Goal: Transaction & Acquisition: Download file/media

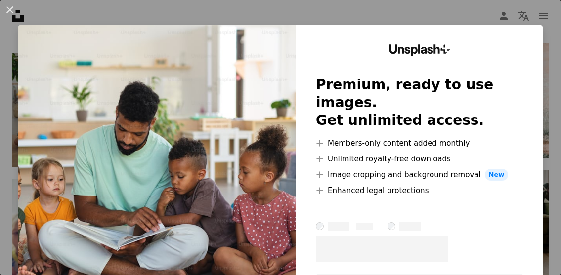
scroll to position [0, 148]
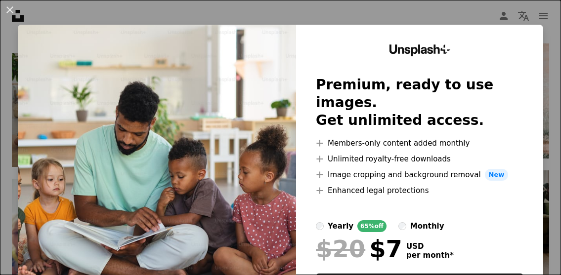
click at [130, 13] on div "An X shape Unsplash+ Premium, ready to use images. Get unlimited access. A plus…" at bounding box center [280, 137] width 561 height 275
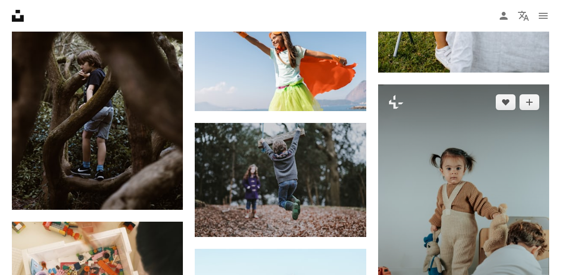
scroll to position [6750, 0]
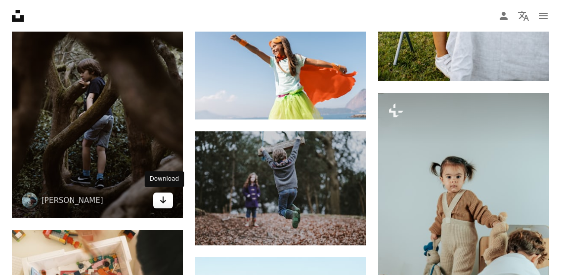
click at [167, 194] on icon "Arrow pointing down" at bounding box center [163, 200] width 8 height 12
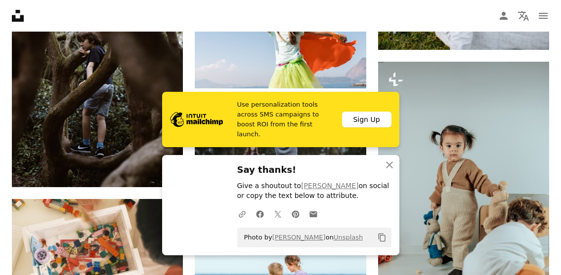
scroll to position [6788, 0]
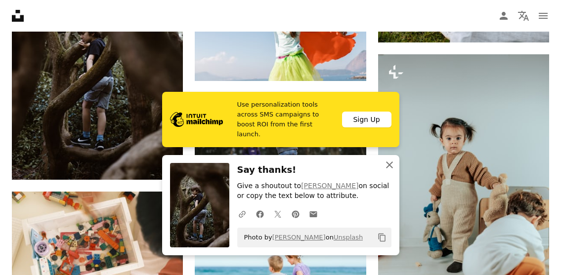
click at [386, 163] on icon "An X shape" at bounding box center [389, 165] width 12 height 12
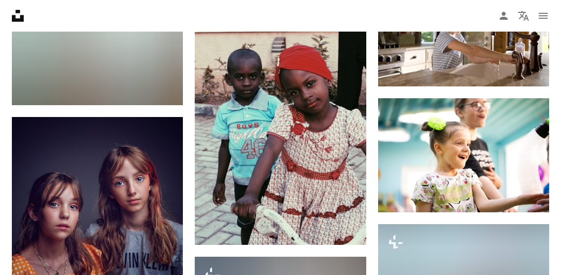
scroll to position [8941, 0]
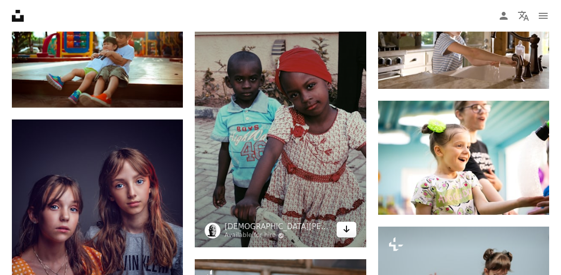
click at [341, 227] on link "Arrow pointing down" at bounding box center [346, 230] width 20 height 16
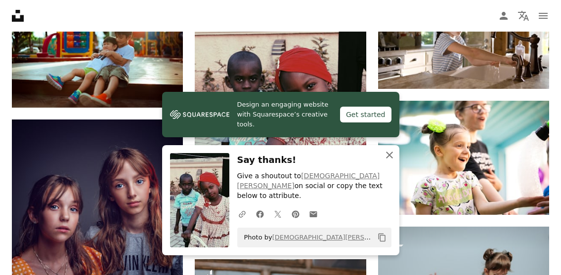
click at [390, 159] on icon "button" at bounding box center [389, 155] width 7 height 7
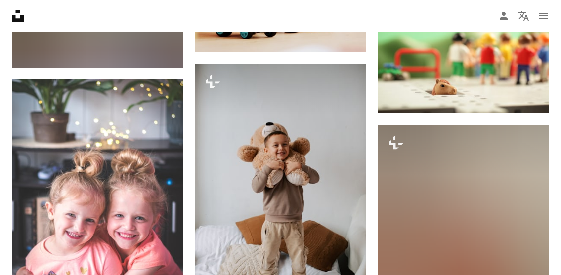
scroll to position [10329, 0]
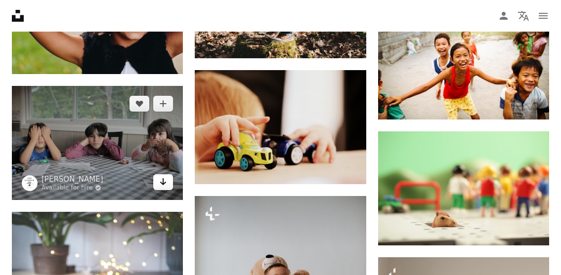
click at [168, 187] on link "Arrow pointing down" at bounding box center [163, 182] width 20 height 16
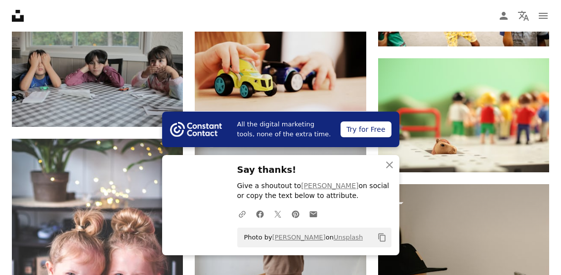
scroll to position [10445, 0]
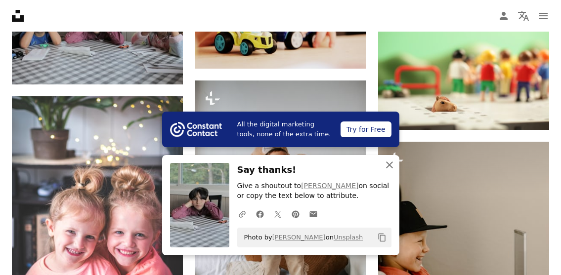
click at [389, 169] on icon "An X shape" at bounding box center [389, 165] width 12 height 12
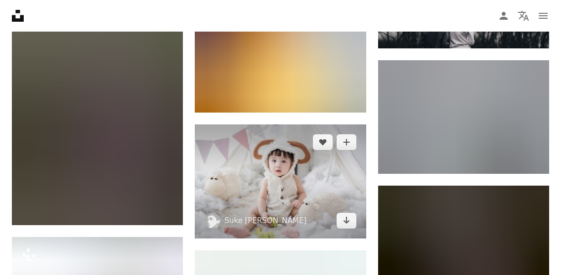
scroll to position [11176, 0]
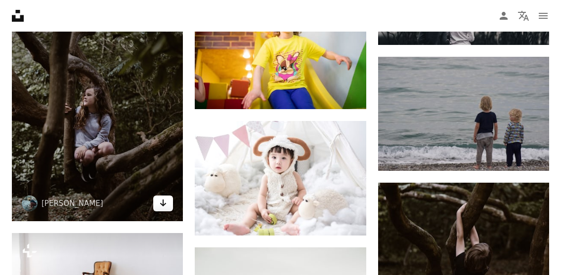
click at [160, 205] on icon "Arrow pointing down" at bounding box center [163, 203] width 8 height 12
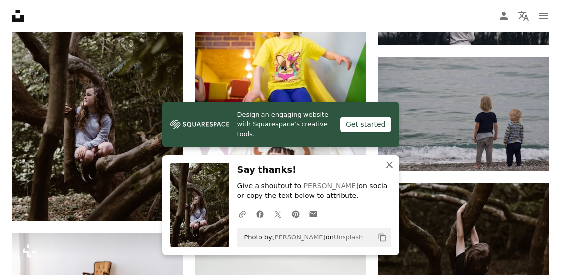
click at [391, 165] on icon "An X shape" at bounding box center [389, 165] width 12 height 12
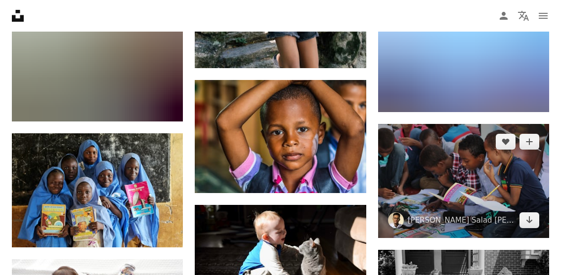
scroll to position [12415, 0]
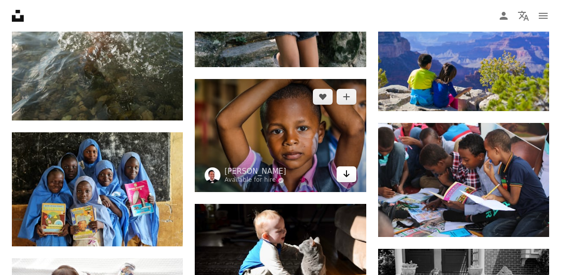
click at [342, 174] on icon "Arrow pointing down" at bounding box center [346, 174] width 8 height 12
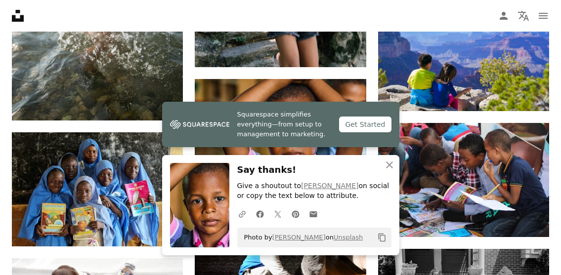
scroll to position [12422, 0]
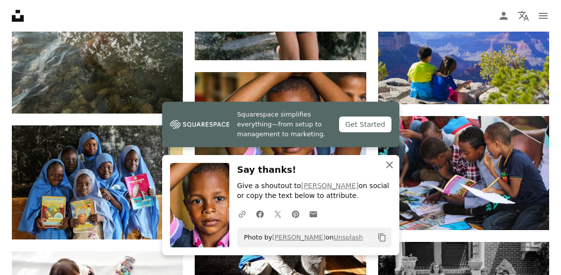
click at [386, 164] on icon "button" at bounding box center [389, 165] width 7 height 7
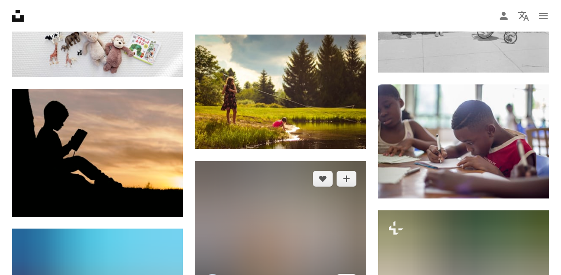
scroll to position [12712, 0]
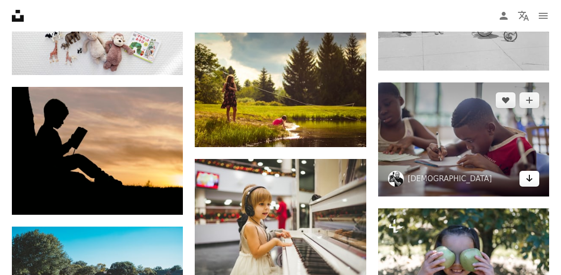
click at [528, 178] on icon "Download" at bounding box center [529, 178] width 6 height 7
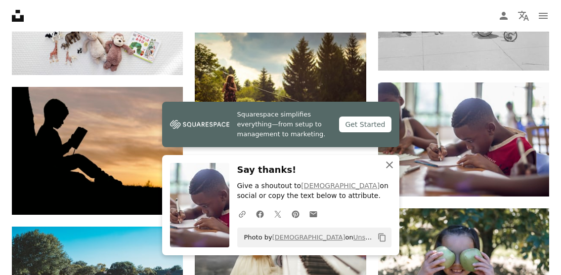
click at [388, 165] on icon "button" at bounding box center [389, 165] width 7 height 7
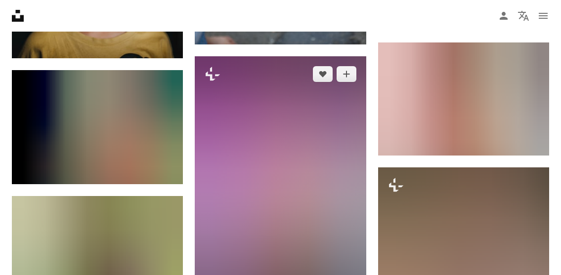
scroll to position [13519, 0]
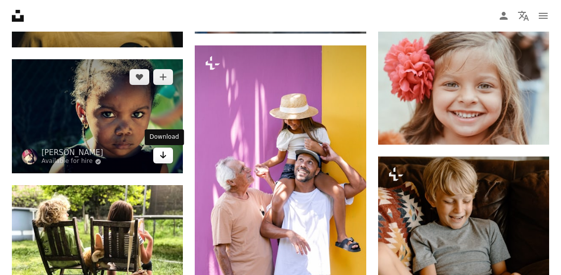
click at [162, 156] on icon "Arrow pointing down" at bounding box center [163, 155] width 8 height 12
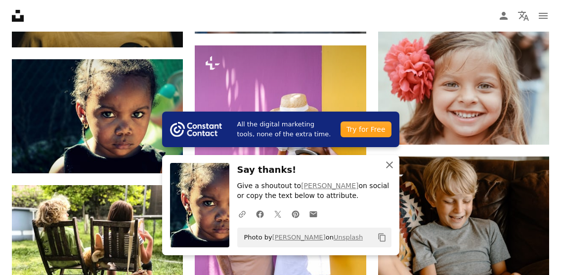
click at [386, 163] on icon "An X shape" at bounding box center [389, 165] width 12 height 12
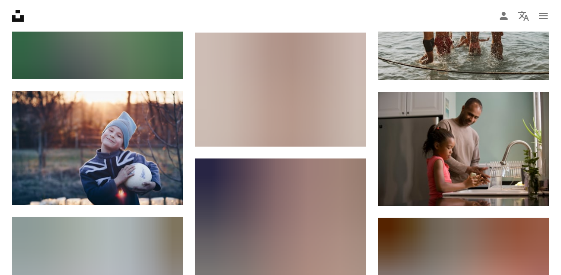
scroll to position [15019, 0]
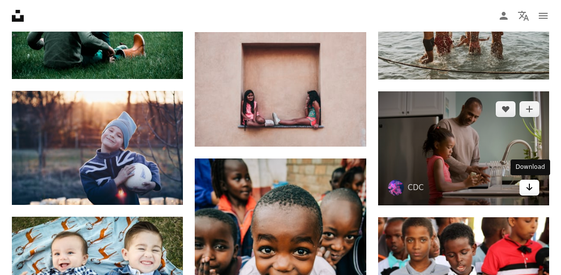
click at [525, 191] on icon "Arrow pointing down" at bounding box center [529, 187] width 8 height 12
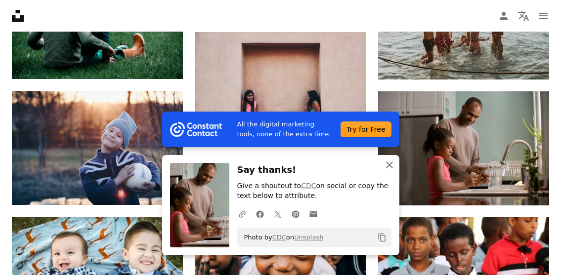
click at [387, 169] on icon "An X shape" at bounding box center [389, 165] width 12 height 12
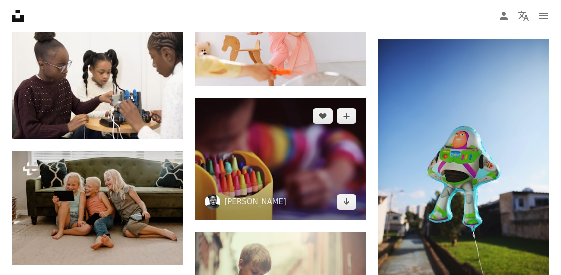
scroll to position [16005, 0]
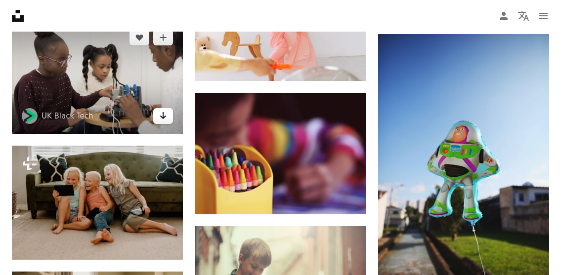
click at [170, 122] on link "Arrow pointing down" at bounding box center [163, 116] width 20 height 16
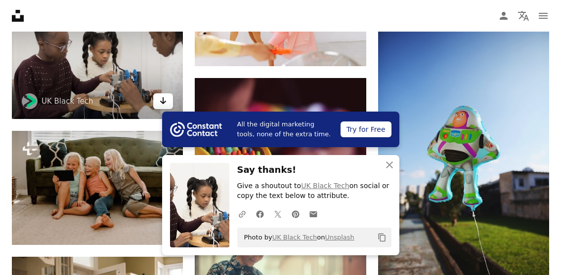
scroll to position [16020, 0]
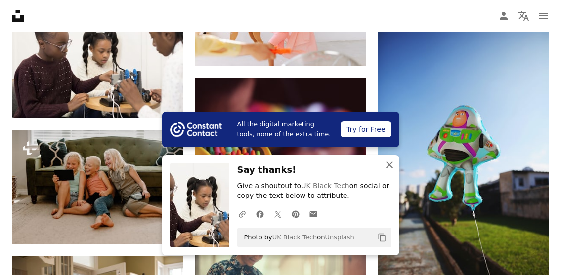
click at [389, 170] on icon "An X shape" at bounding box center [389, 165] width 12 height 12
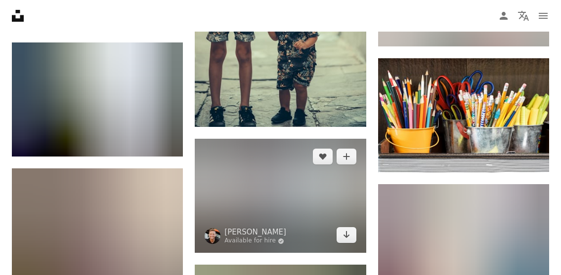
scroll to position [16348, 0]
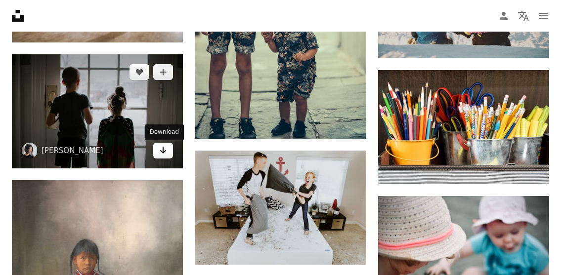
click at [168, 157] on link "Arrow pointing down" at bounding box center [163, 151] width 20 height 16
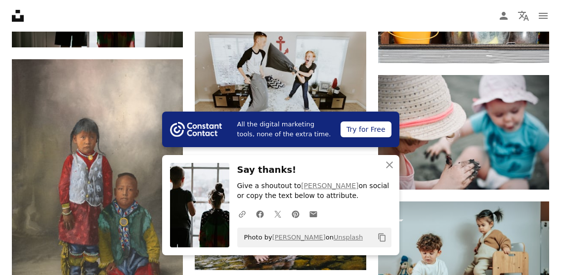
scroll to position [16470, 0]
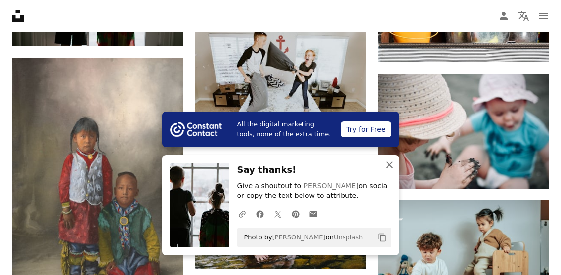
click at [382, 172] on button "An X shape Close" at bounding box center [389, 165] width 20 height 20
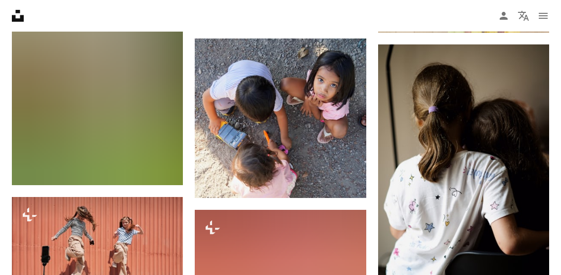
scroll to position [18630, 0]
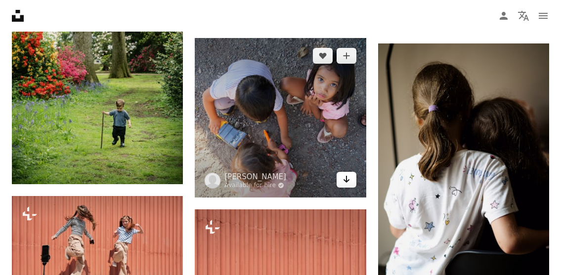
click at [343, 183] on icon "Download" at bounding box center [346, 179] width 6 height 7
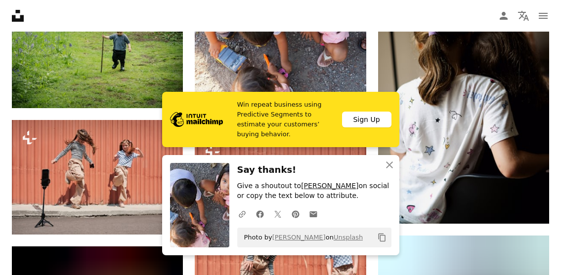
scroll to position [18700, 0]
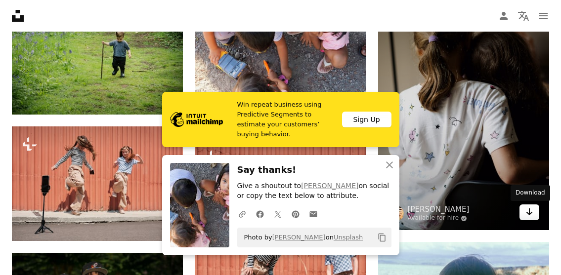
click at [529, 213] on icon "Download" at bounding box center [529, 211] width 6 height 7
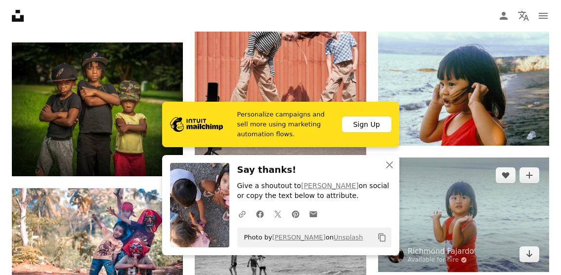
scroll to position [18908, 0]
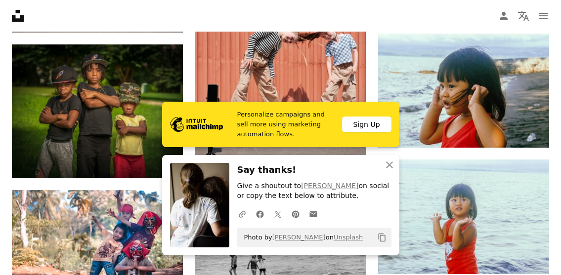
click at [389, 163] on icon "An X shape" at bounding box center [389, 165] width 12 height 12
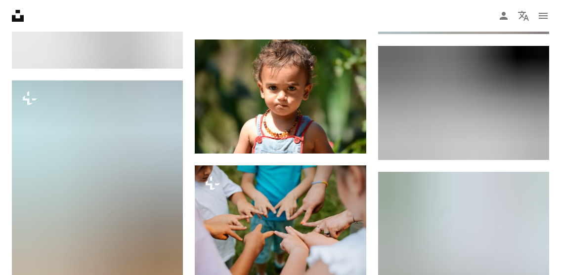
scroll to position [21925, 0]
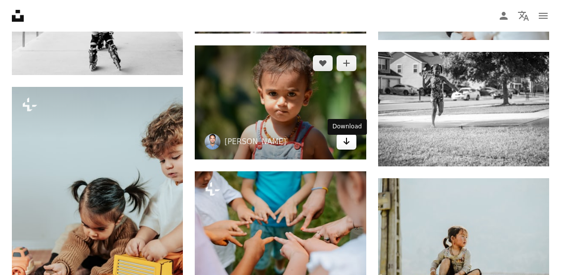
click at [350, 147] on icon "Arrow pointing down" at bounding box center [346, 141] width 8 height 12
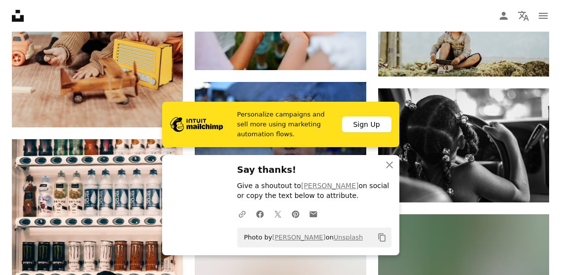
scroll to position [22140, 0]
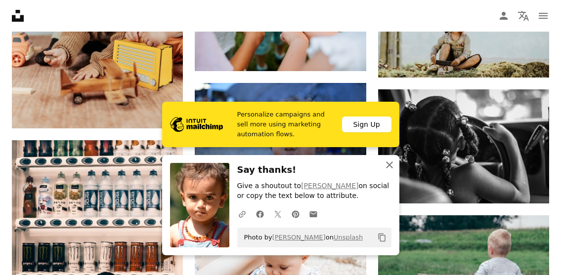
click at [388, 165] on icon "An X shape" at bounding box center [389, 165] width 12 height 12
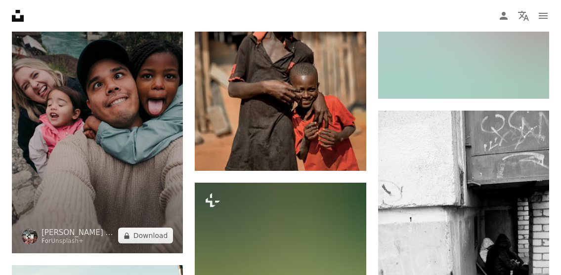
scroll to position [24832, 0]
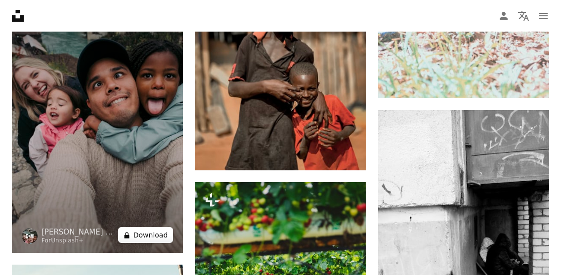
click at [149, 243] on button "A lock Download" at bounding box center [145, 235] width 55 height 16
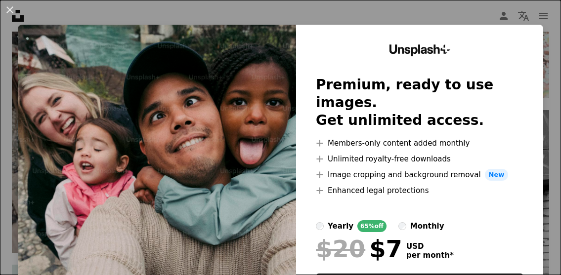
click at [322, 15] on div "An X shape Unsplash+ Premium, ready to use images. Get unlimited access. A plus…" at bounding box center [280, 137] width 561 height 275
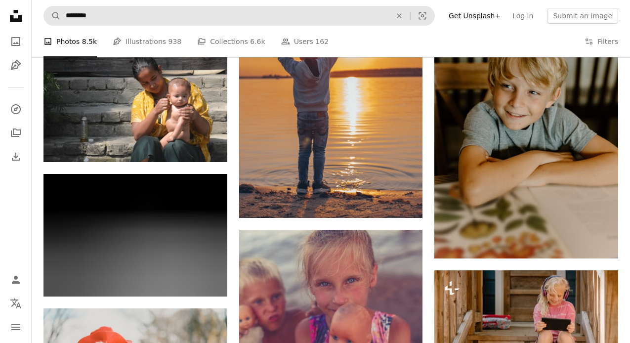
scroll to position [29066, 0]
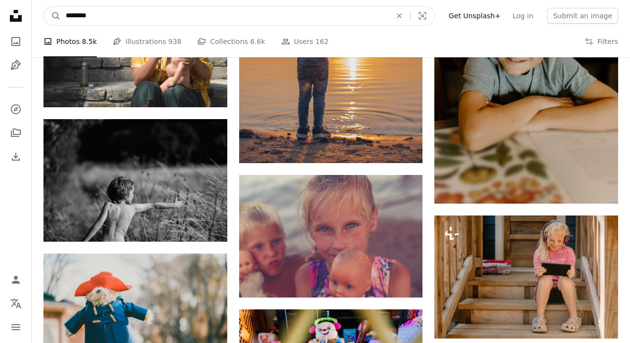
click at [153, 19] on input "********" at bounding box center [224, 15] width 327 height 19
type input "**********"
click at [52, 16] on button "A magnifying glass" at bounding box center [52, 15] width 17 height 19
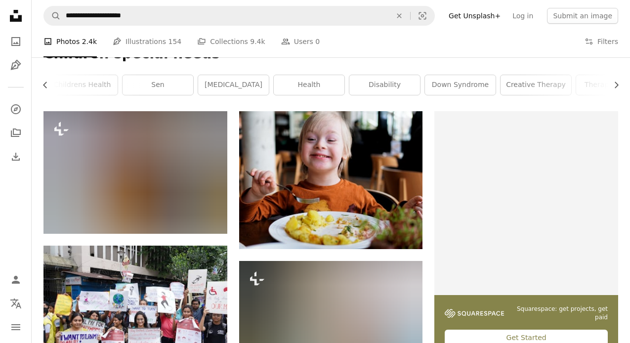
scroll to position [143, 0]
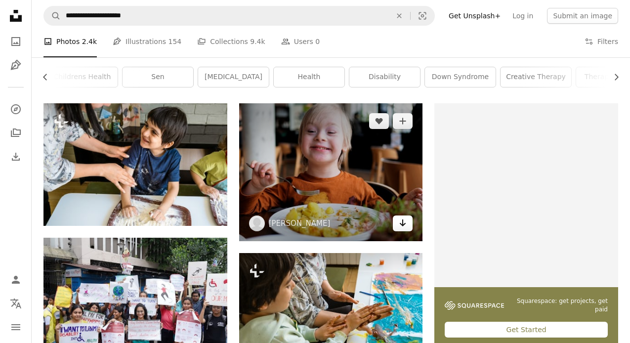
click at [406, 227] on icon "Arrow pointing down" at bounding box center [403, 223] width 8 height 12
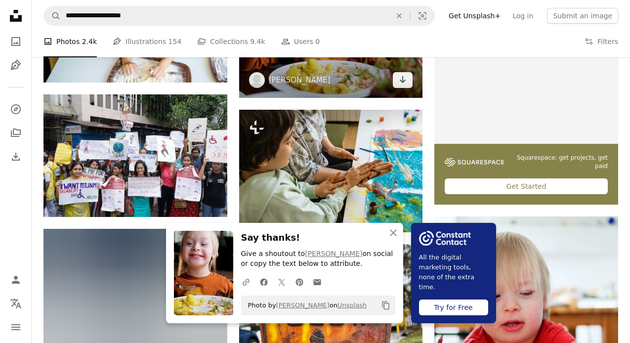
scroll to position [287, 0]
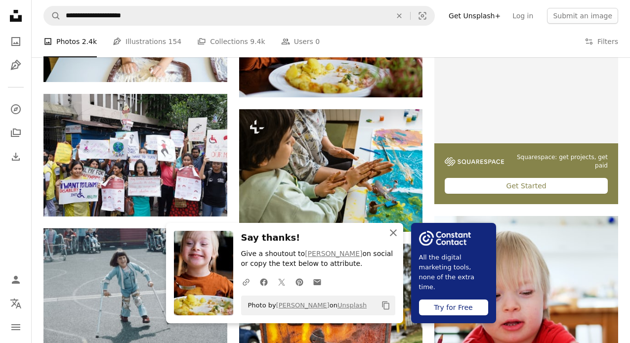
click at [393, 230] on icon "An X shape" at bounding box center [393, 233] width 12 height 12
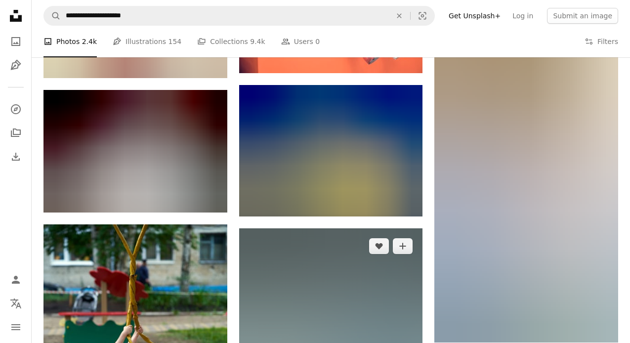
scroll to position [976, 0]
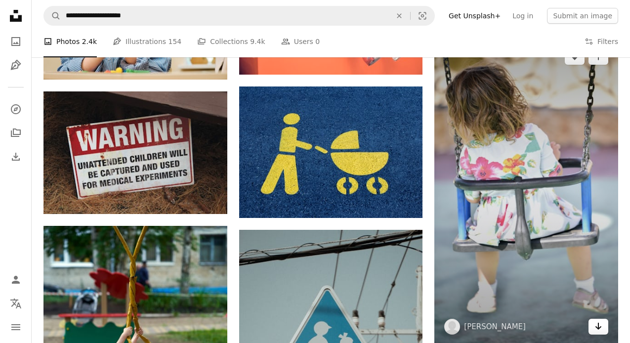
click at [560, 275] on link "Arrow pointing down" at bounding box center [598, 327] width 20 height 16
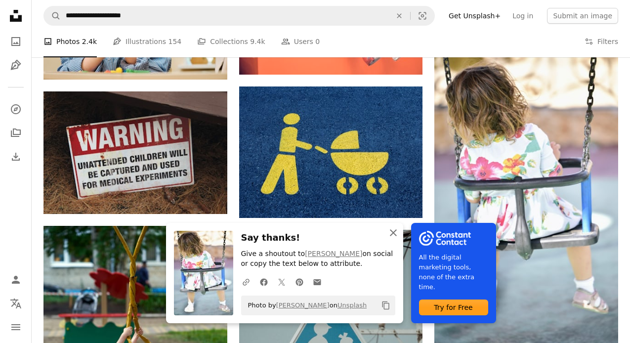
click at [394, 237] on icon "An X shape" at bounding box center [393, 233] width 12 height 12
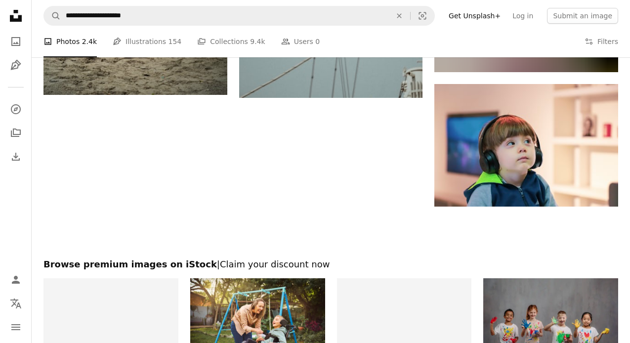
scroll to position [1385, 0]
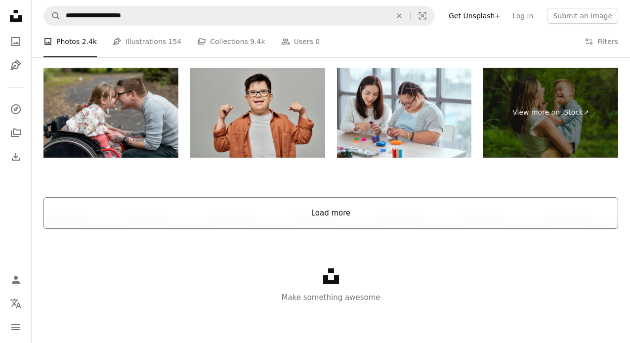
click at [402, 214] on button "Load more" at bounding box center [330, 213] width 574 height 32
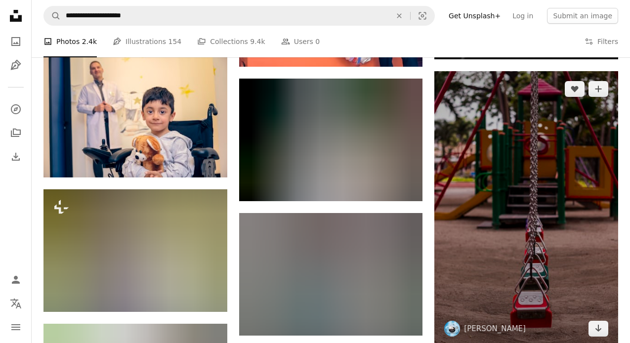
scroll to position [2375, 0]
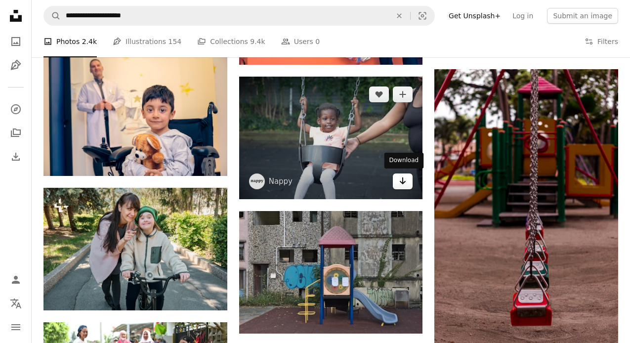
click at [407, 181] on icon "Arrow pointing down" at bounding box center [403, 181] width 8 height 12
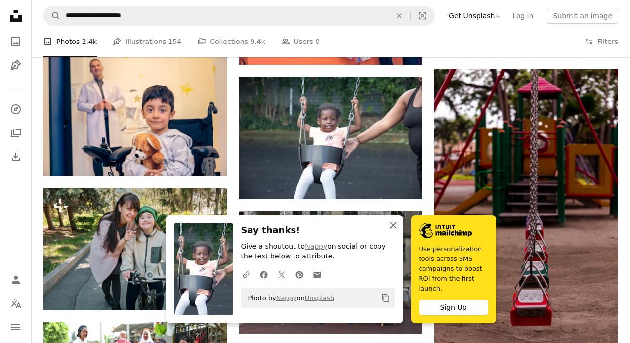
click at [396, 224] on icon "An X shape" at bounding box center [393, 225] width 12 height 12
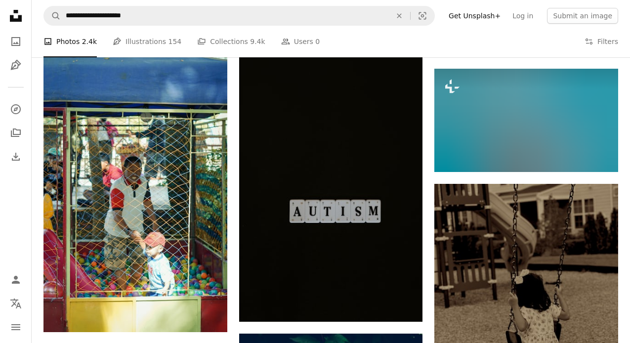
scroll to position [6258, 0]
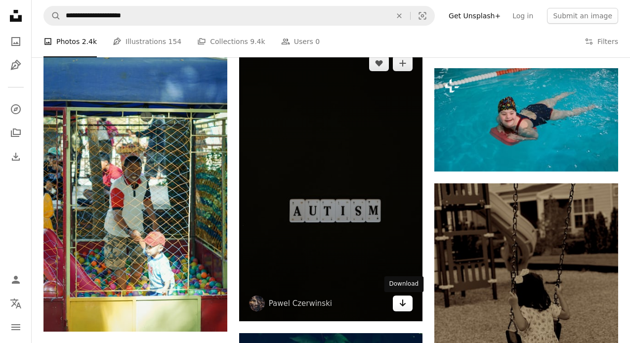
click at [401, 275] on icon "Download" at bounding box center [403, 302] width 6 height 7
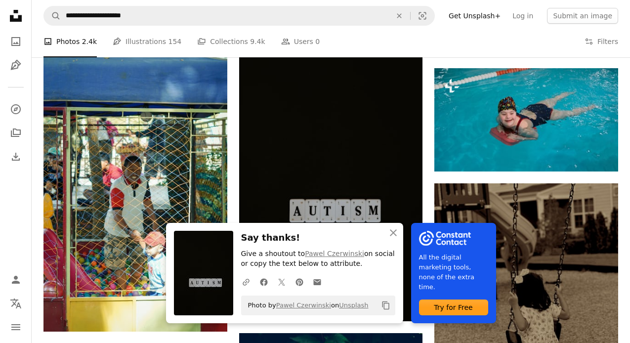
click at [396, 237] on icon "An X shape" at bounding box center [393, 233] width 12 height 12
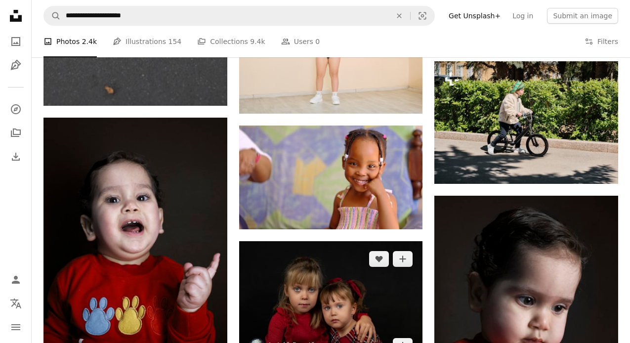
scroll to position [7318, 0]
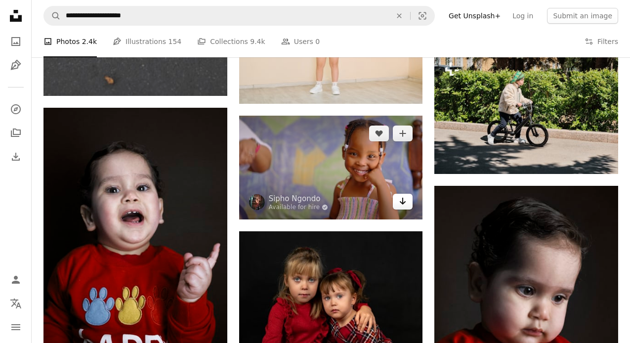
click at [407, 201] on link "Arrow pointing down" at bounding box center [403, 202] width 20 height 16
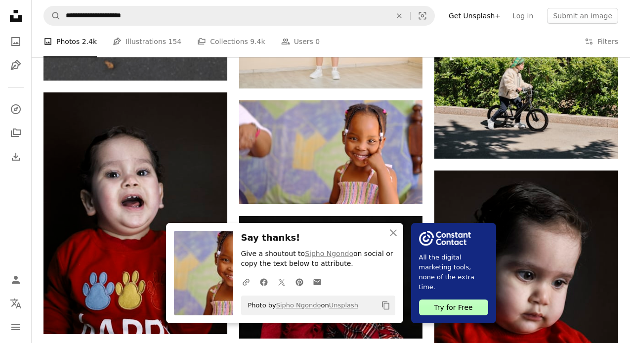
scroll to position [7335, 0]
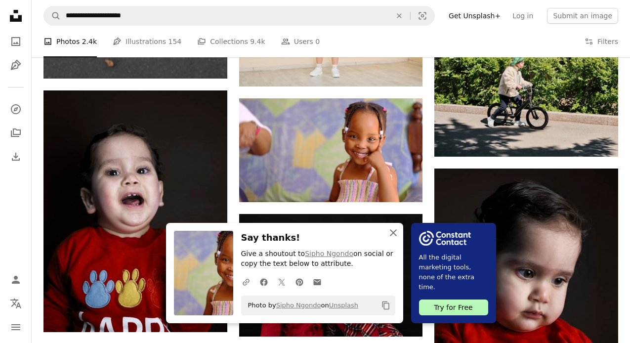
click at [393, 235] on icon "An X shape" at bounding box center [393, 233] width 12 height 12
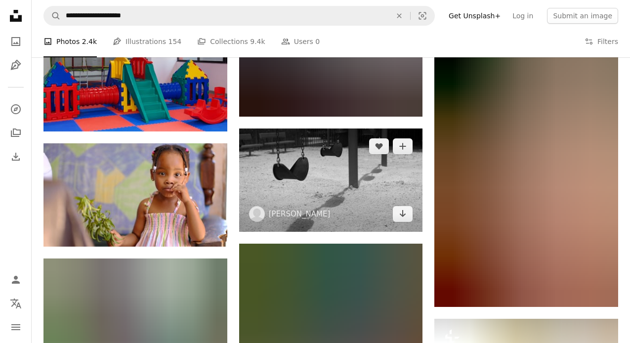
scroll to position [10023, 0]
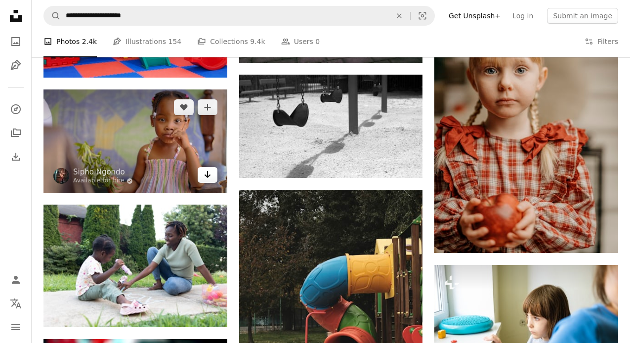
click at [209, 180] on icon "Arrow pointing down" at bounding box center [207, 174] width 8 height 12
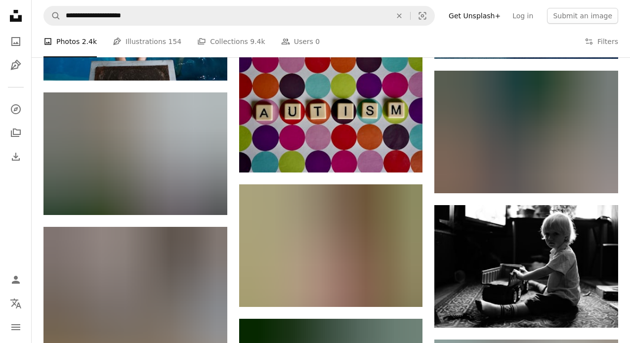
scroll to position [16315, 0]
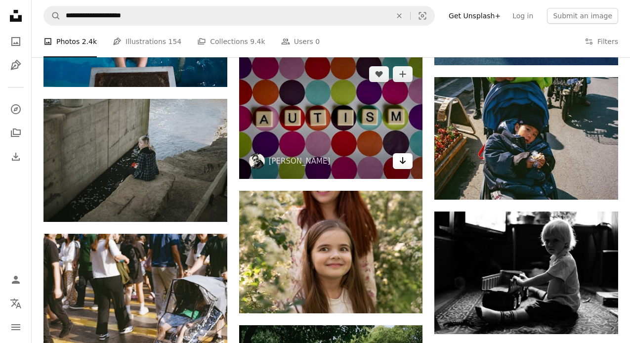
click at [400, 166] on icon "Arrow pointing down" at bounding box center [403, 161] width 8 height 12
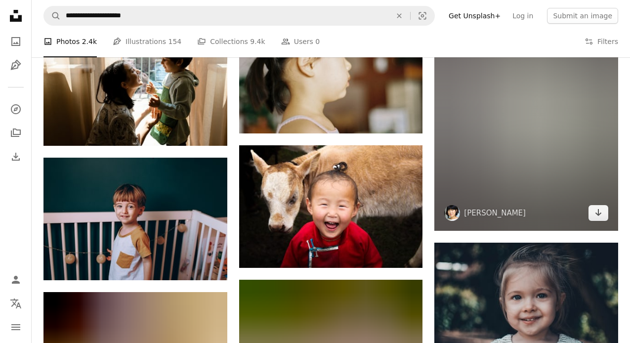
scroll to position [22743, 0]
